Goal: Information Seeking & Learning: Get advice/opinions

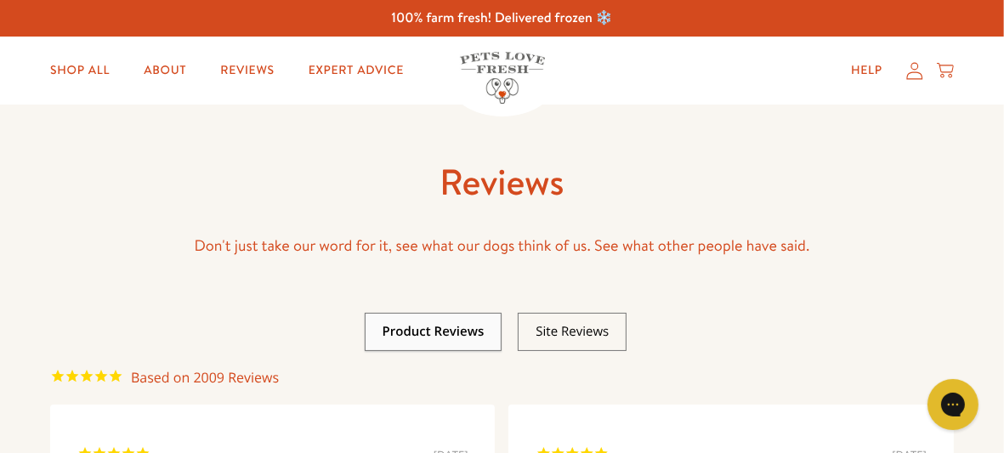
click at [443, 331] on link at bounding box center [434, 331] width 102 height 17
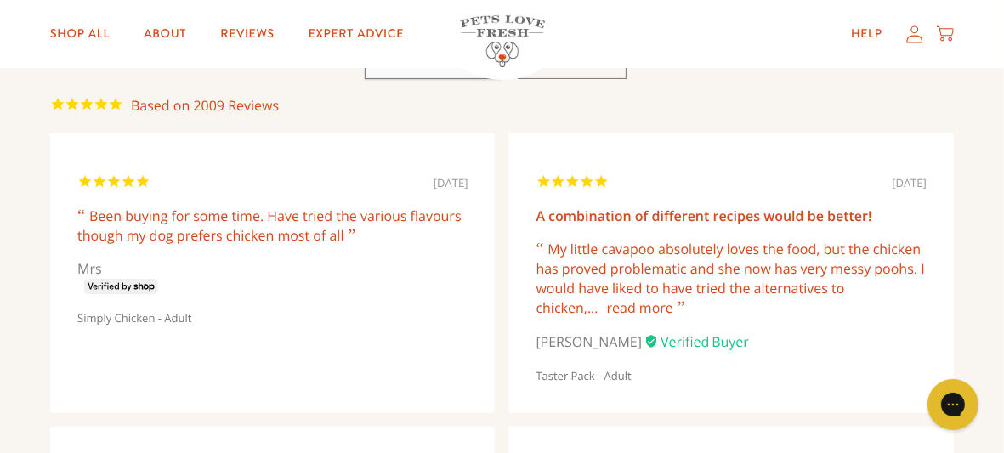
scroll to position [294, 0]
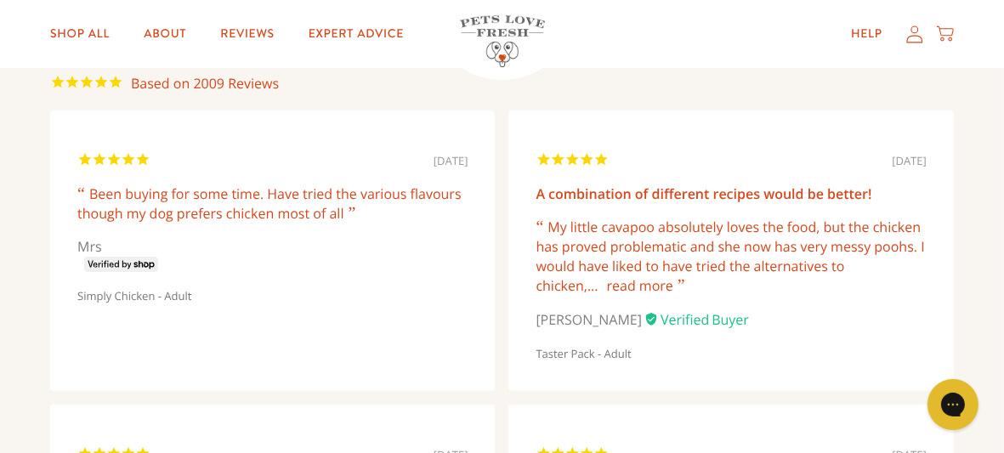
click at [852, 329] on div "28/09/2025 A combination of different recipes would be better! My little cavapo…" at bounding box center [731, 251] width 445 height 281
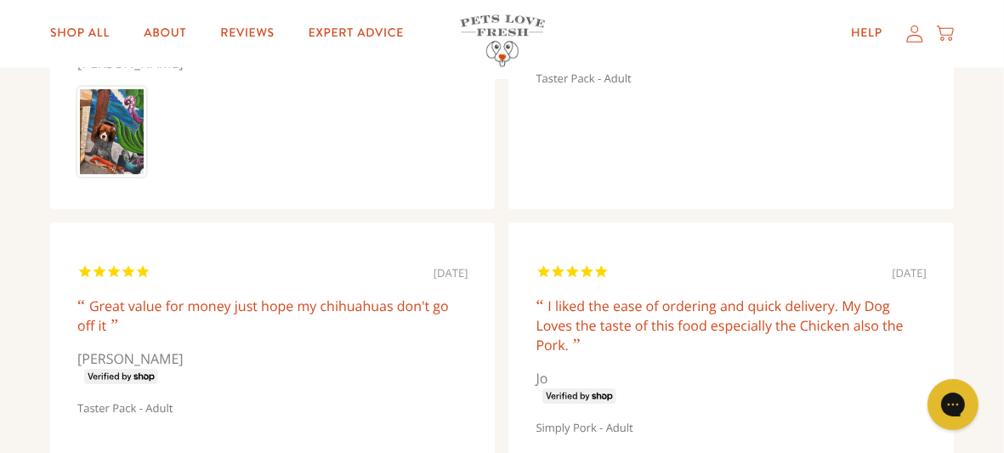
scroll to position [2857, 0]
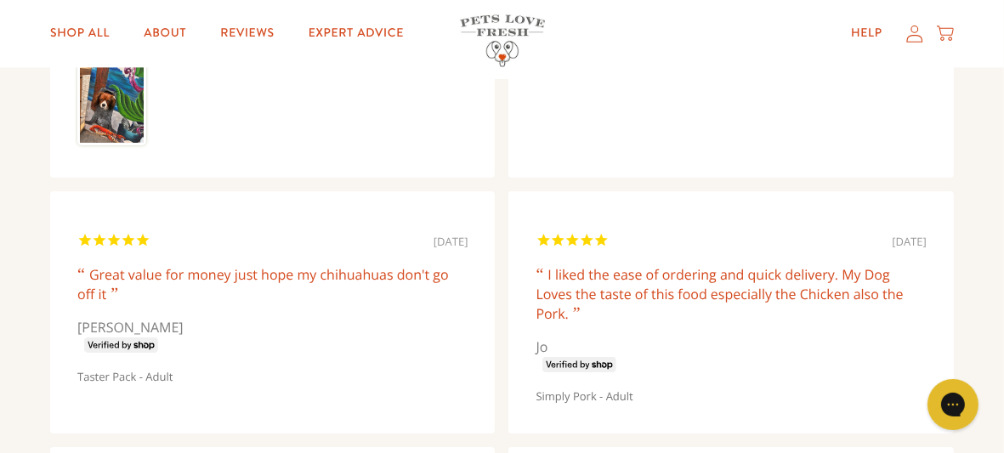
drag, startPoint x: 1010, startPoint y: 443, endPoint x: 436, endPoint y: 412, distance: 574.9
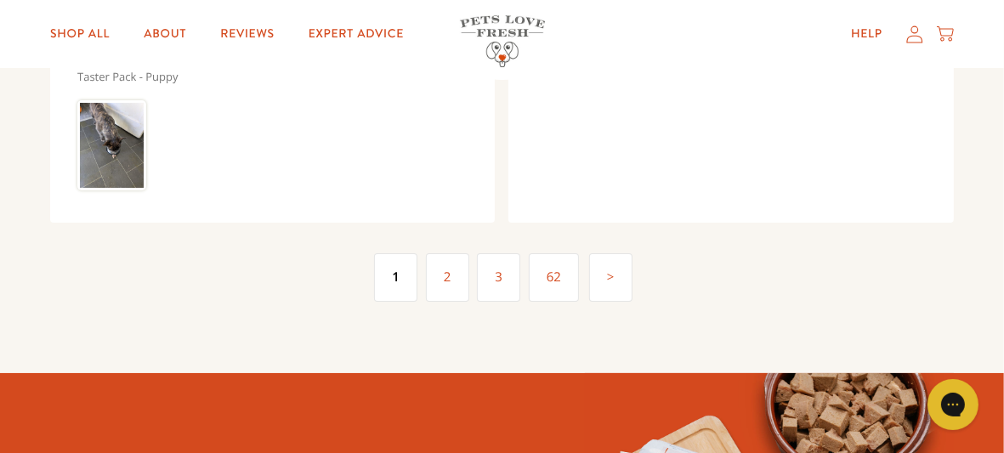
scroll to position [4615, 0]
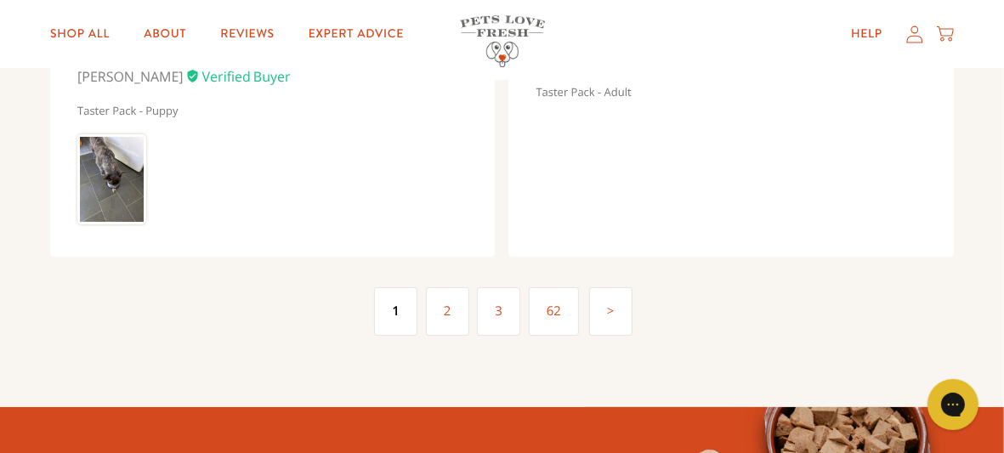
click at [501, 313] on link "3" at bounding box center [498, 311] width 43 height 48
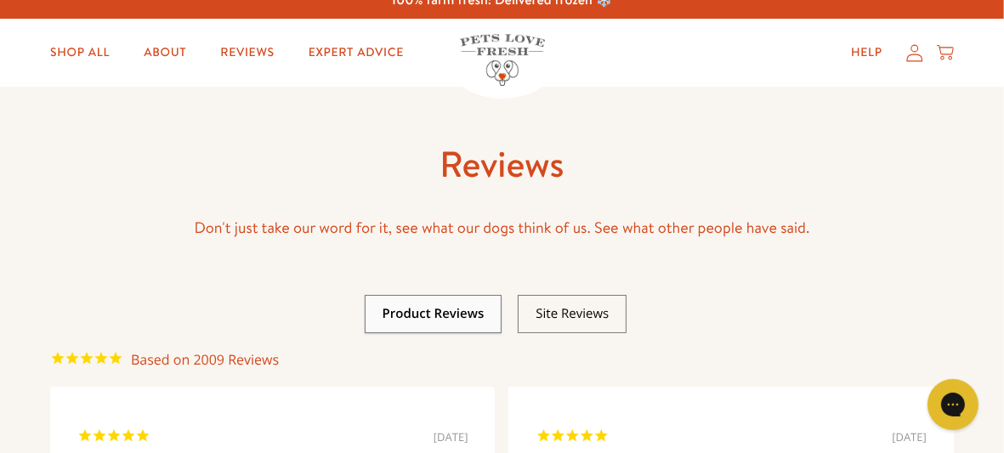
scroll to position [0, 0]
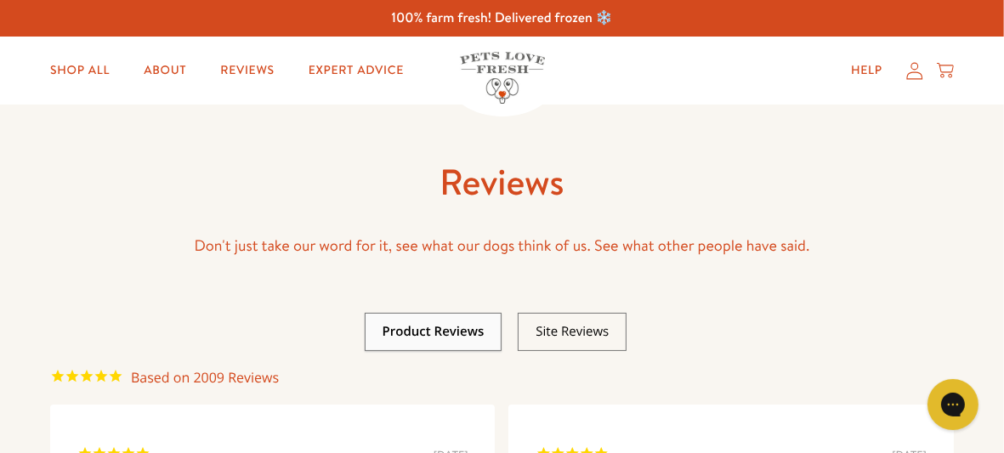
click at [566, 333] on link at bounding box center [572, 331] width 73 height 17
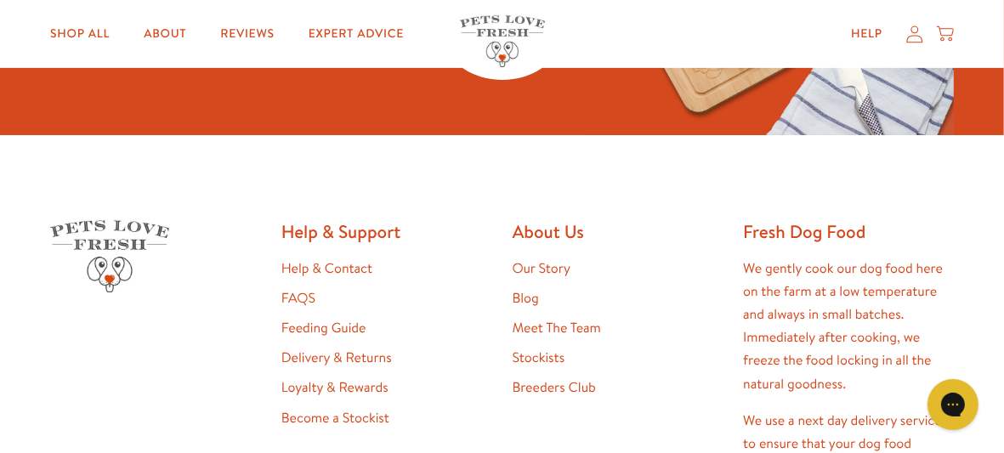
scroll to position [668, 0]
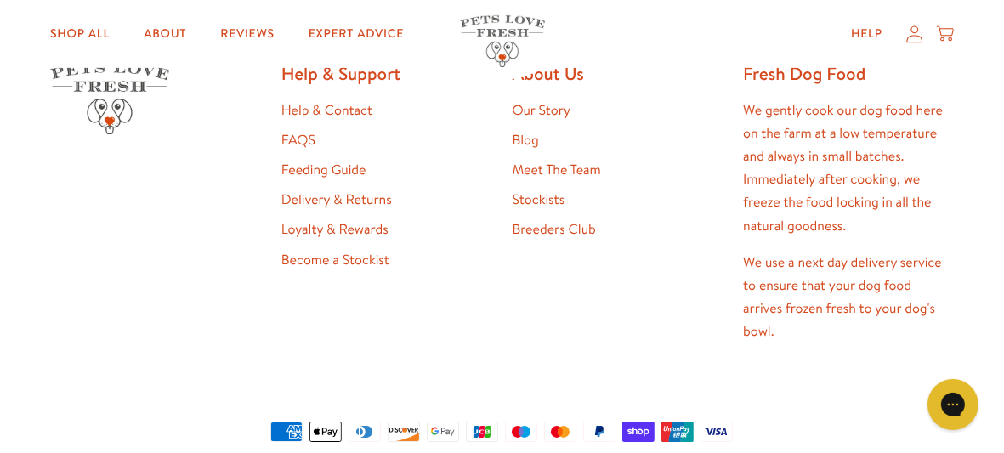
click at [535, 172] on link "Meet The Team" at bounding box center [556, 170] width 88 height 19
